Goal: Task Accomplishment & Management: Use online tool/utility

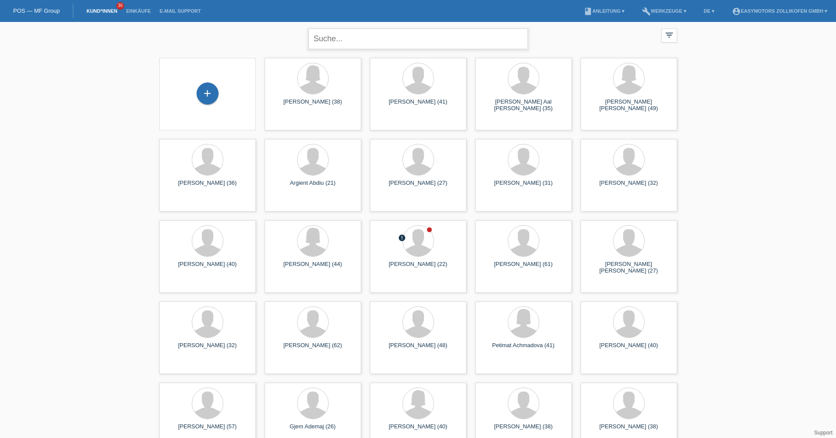
click at [341, 46] on input "text" at bounding box center [418, 39] width 219 height 21
type input "essmat"
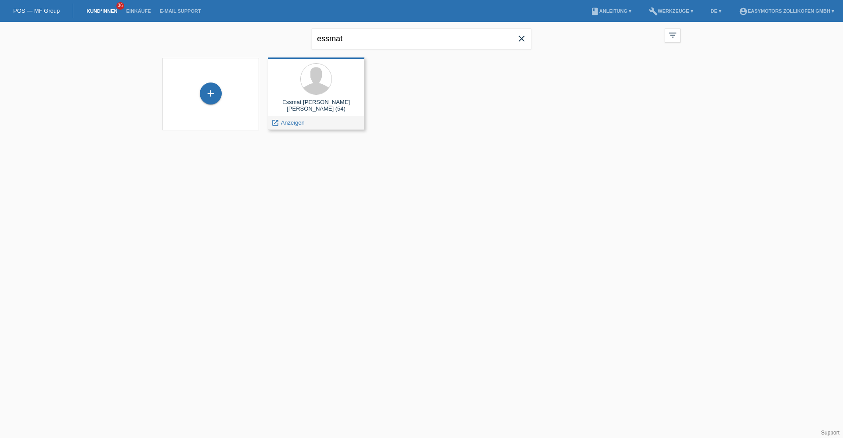
click at [312, 96] on div "Essmat Omar Najm Najm (54) launch Anzeigen" at bounding box center [316, 93] width 97 height 72
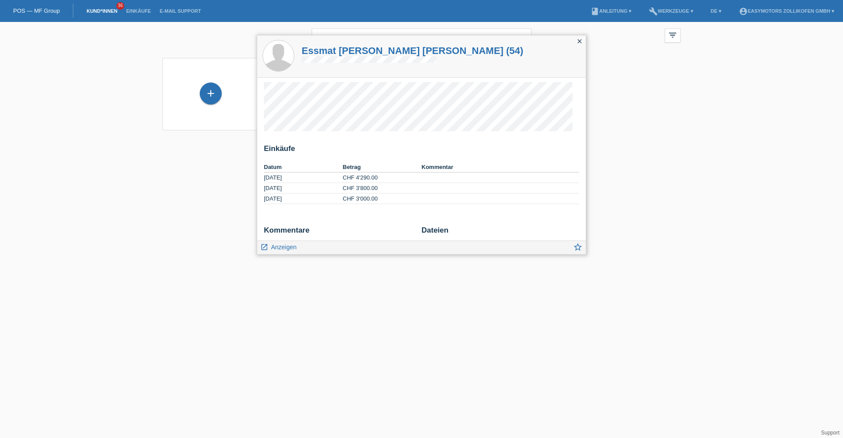
click at [576, 40] on icon "close" at bounding box center [579, 41] width 7 height 7
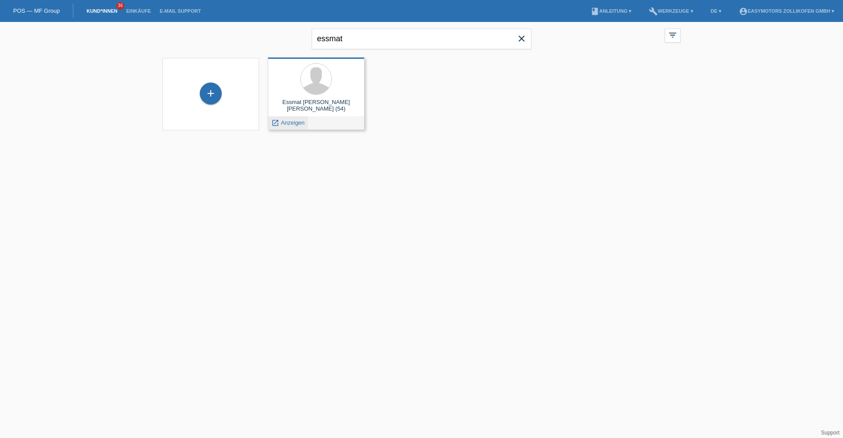
click at [303, 121] on span "Anzeigen" at bounding box center [293, 122] width 24 height 7
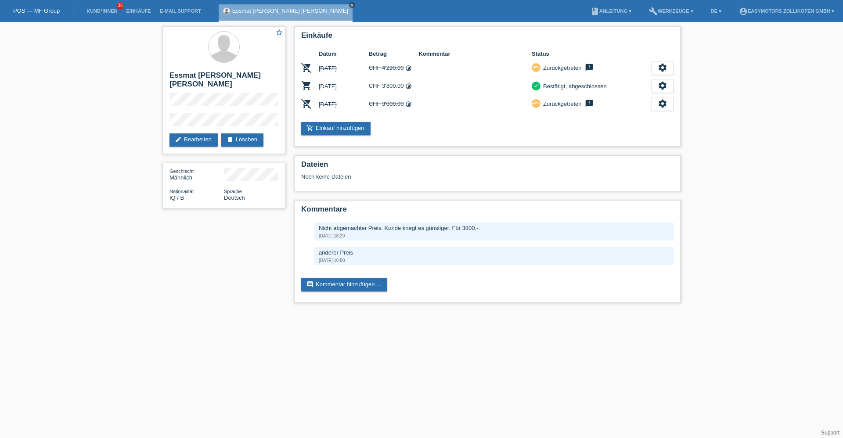
click at [350, 6] on icon "close" at bounding box center [352, 5] width 4 height 4
click at [151, 11] on link "Einkäufe" at bounding box center [138, 10] width 33 height 5
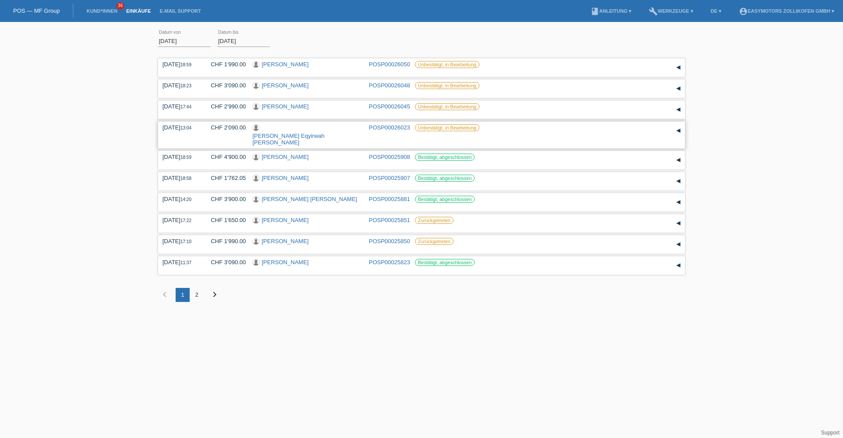
click at [282, 133] on link "[PERSON_NAME] Eqyirwah [PERSON_NAME]" at bounding box center [288, 139] width 72 height 13
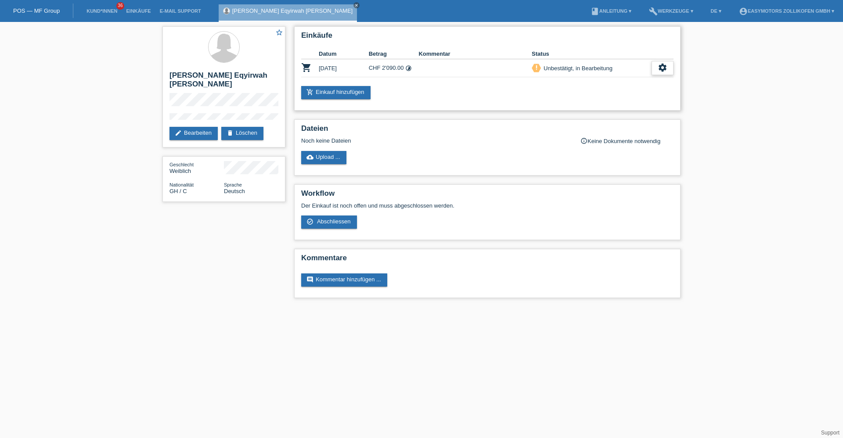
click at [663, 71] on icon "settings" at bounding box center [662, 68] width 10 height 10
click at [616, 108] on div "check_circle_outline Abschliessen" at bounding box center [630, 108] width 141 height 13
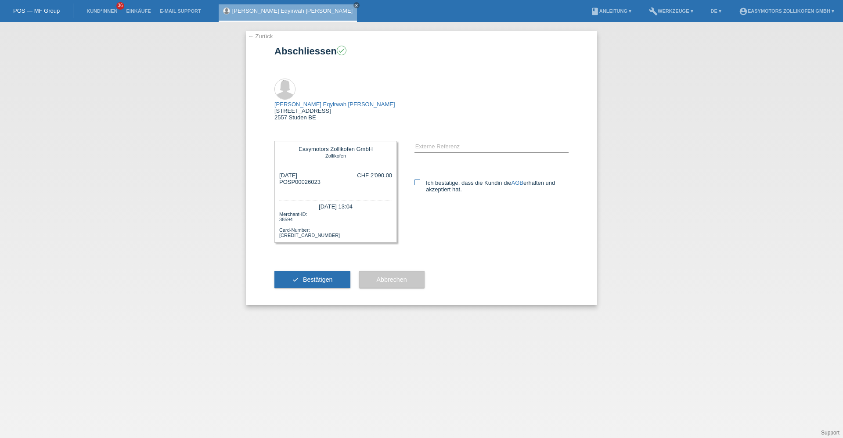
click at [423, 179] on label "Ich bestätige, dass die Kundin die AGB erhalten und akzeptiert hat." at bounding box center [491, 185] width 154 height 13
click at [420, 179] on input "Ich bestätige, dass die Kundin die AGB erhalten und akzeptiert hat." at bounding box center [417, 182] width 6 height 6
checkbox input "true"
click at [308, 276] on span "Bestätigen" at bounding box center [318, 279] width 30 height 7
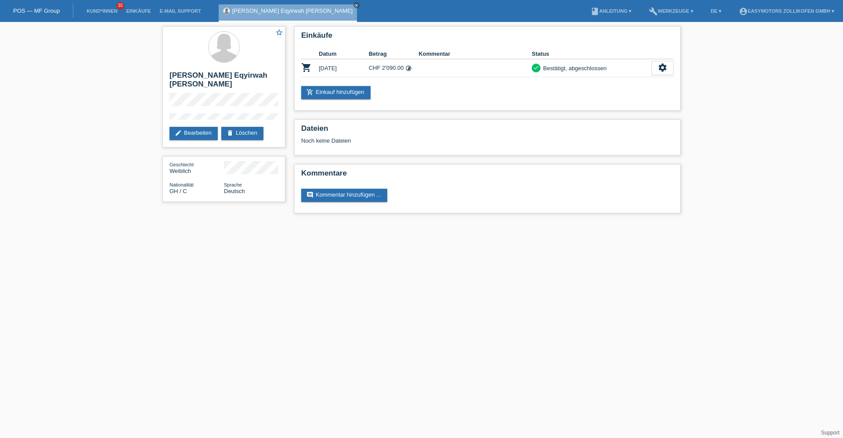
click at [49, 13] on link "POS — MF Group" at bounding box center [36, 10] width 47 height 7
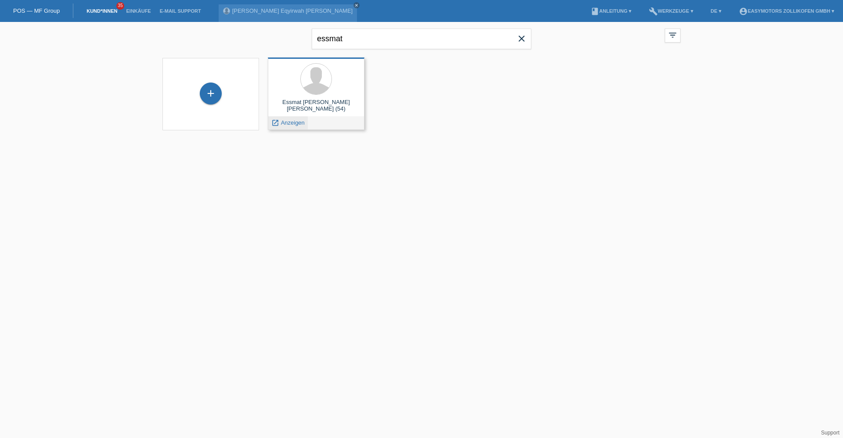
click at [292, 120] on span "Anzeigen" at bounding box center [293, 122] width 24 height 7
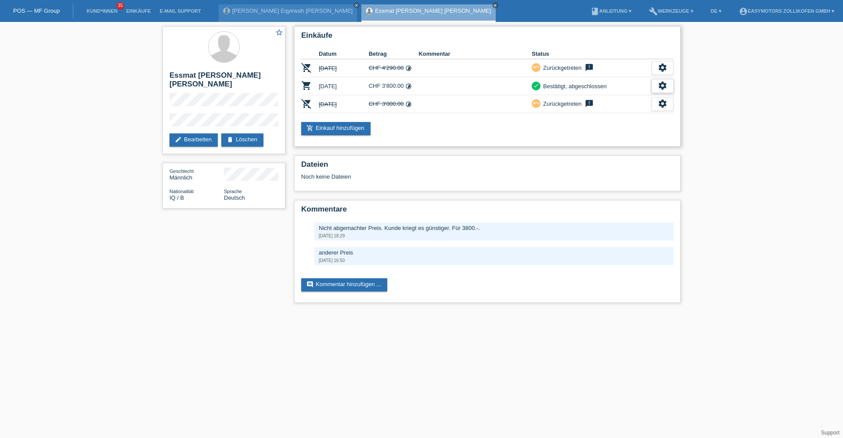
click at [665, 84] on icon "settings" at bounding box center [662, 86] width 10 height 10
click at [632, 97] on div "fullscreen Anzeigen" at bounding box center [630, 99] width 86 height 13
